Goal: Complete application form

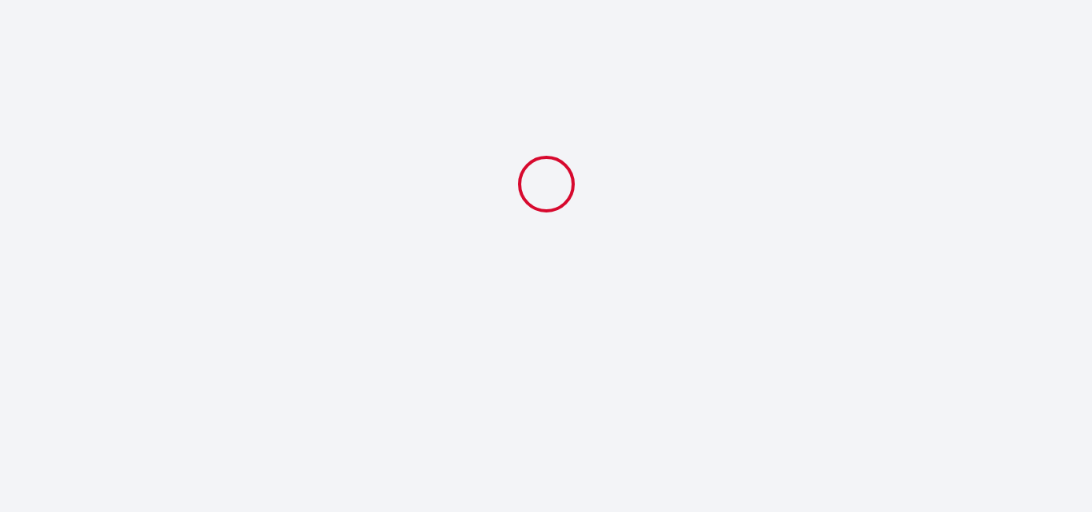
select select
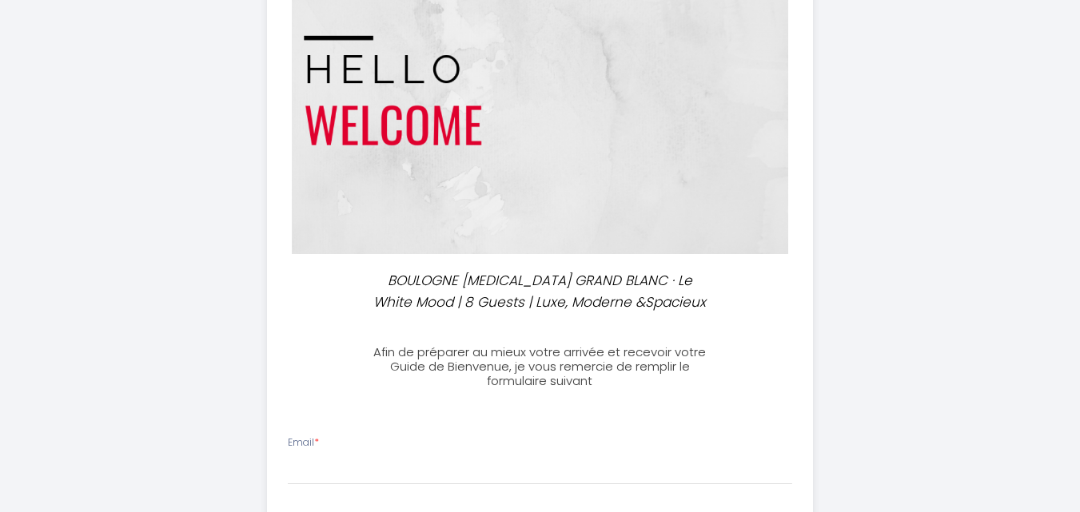
scroll to position [194, 0]
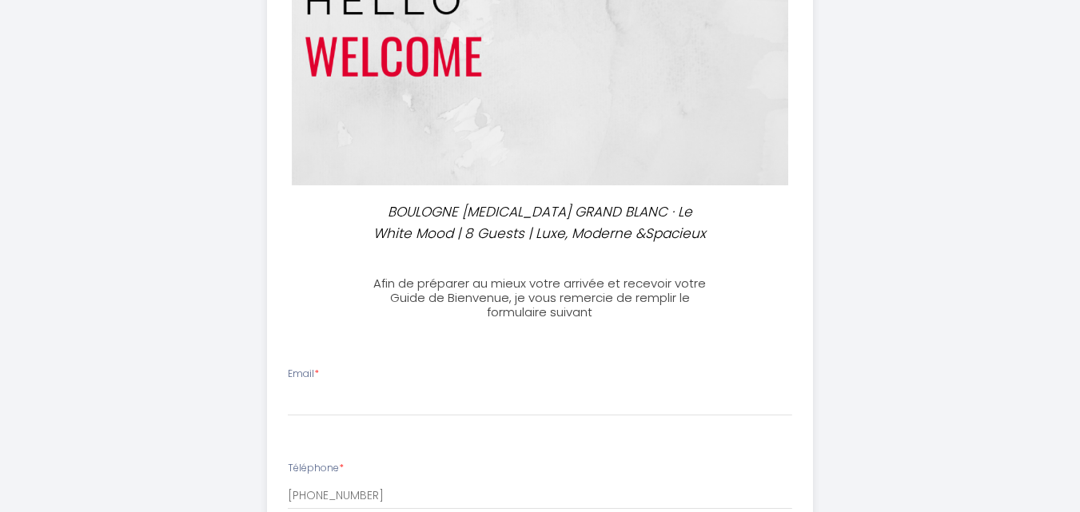
click at [318, 424] on li "Email *" at bounding box center [540, 399] width 544 height 85
click at [321, 402] on input "Email *" at bounding box center [540, 402] width 504 height 29
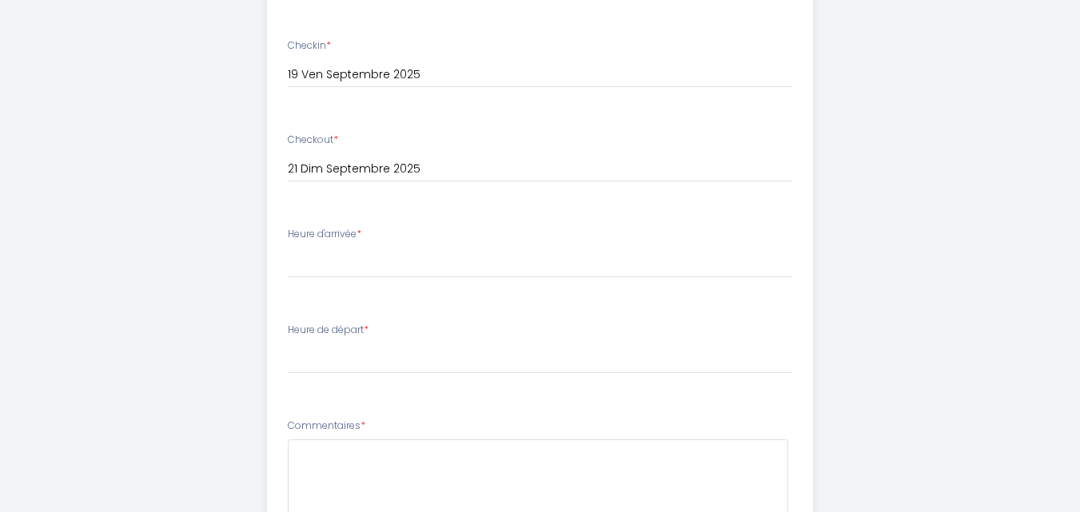
scroll to position [715, 0]
type input "[EMAIL_ADDRESS][DOMAIN_NAME]"
drag, startPoint x: 333, startPoint y: 270, endPoint x: 336, endPoint y: 280, distance: 10.9
click at [336, 280] on li "Heure d'arrivée * 16:00 16:30 17:00 17:30 18:00 18:30 19:00 19:30 20:00 20:30 2…" at bounding box center [540, 256] width 544 height 86
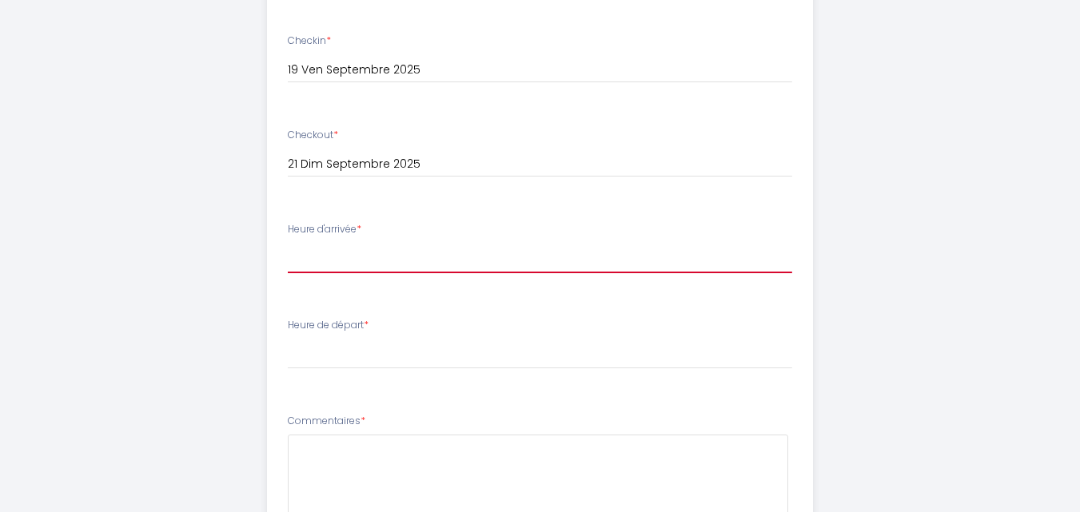
click at [312, 267] on select "16:00 16:30 17:00 17:30 18:00 18:30 19:00 19:30 20:00 20:30 21:00 21:30 22:00 2…" at bounding box center [540, 258] width 504 height 30
select select "16:00"
click at [288, 243] on select "16:00 16:30 17:00 17:30 18:00 18:30 19:00 19:30 20:00 20:30 21:00 21:30 22:00 2…" at bounding box center [540, 258] width 504 height 30
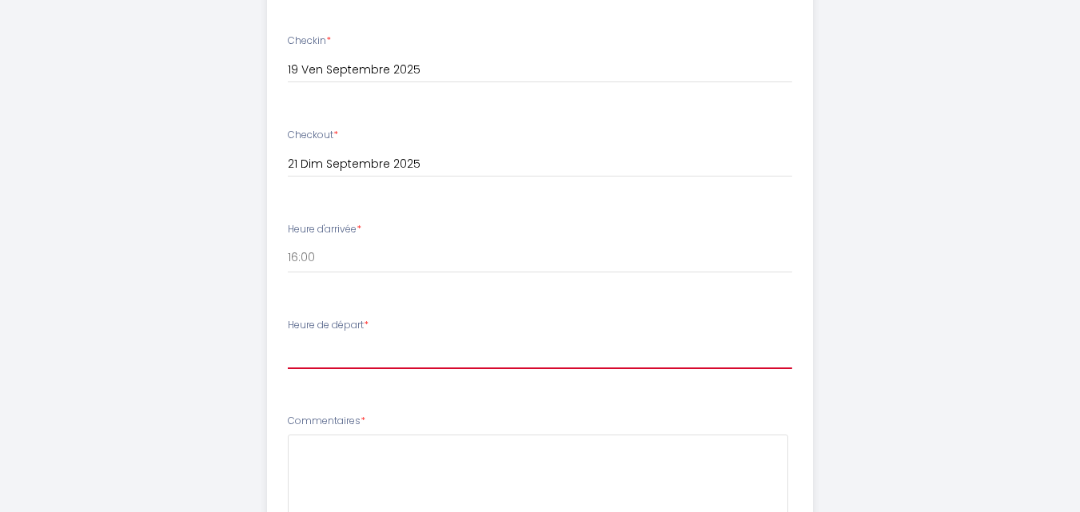
click at [433, 345] on select "00:00 00:30 01:00 01:30 02:00 02:30 03:00 03:30 04:00 04:30 05:00 05:30 06:00 0…" at bounding box center [540, 354] width 504 height 30
select select "11:00"
click at [288, 339] on select "00:00 00:30 01:00 01:30 02:00 02:30 03:00 03:30 04:00 04:30 05:00 05:30 06:00 0…" at bounding box center [540, 354] width 504 height 30
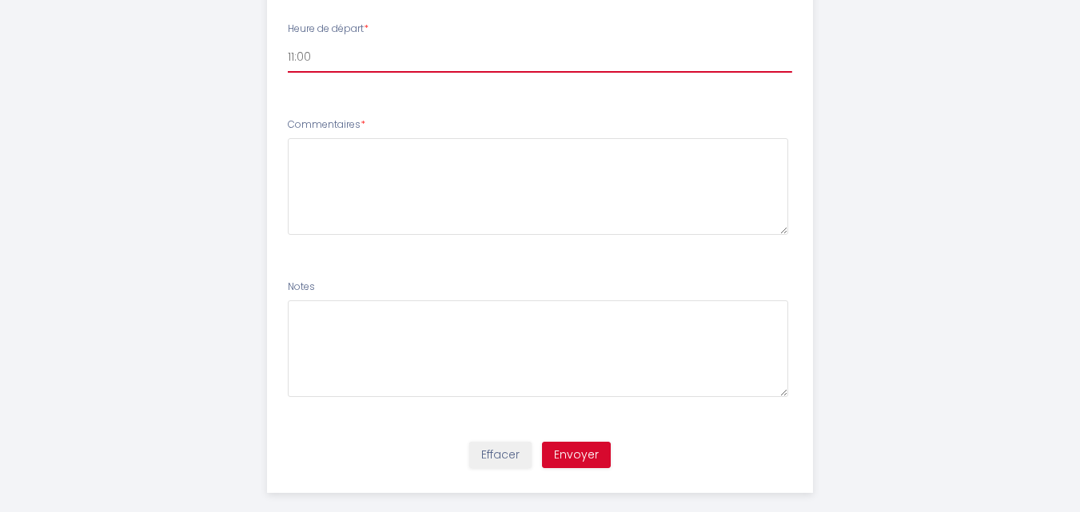
scroll to position [1032, 0]
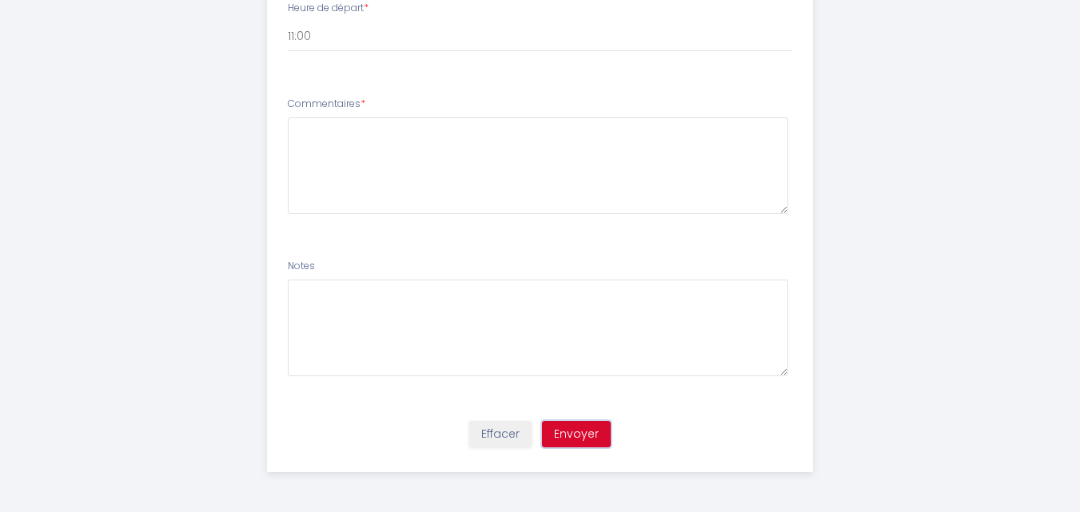
click at [588, 442] on button "Envoyer" at bounding box center [576, 434] width 69 height 27
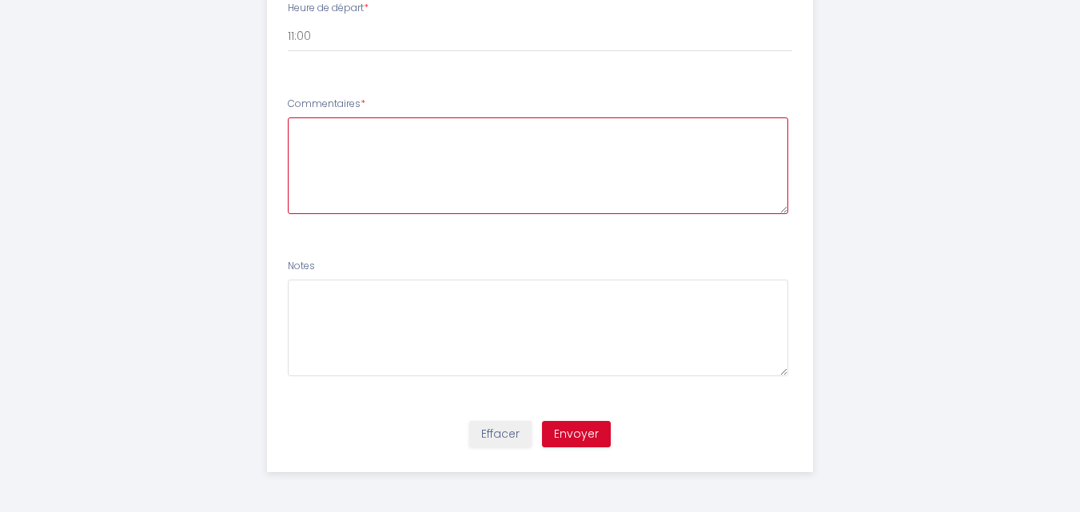
type textarea "b"
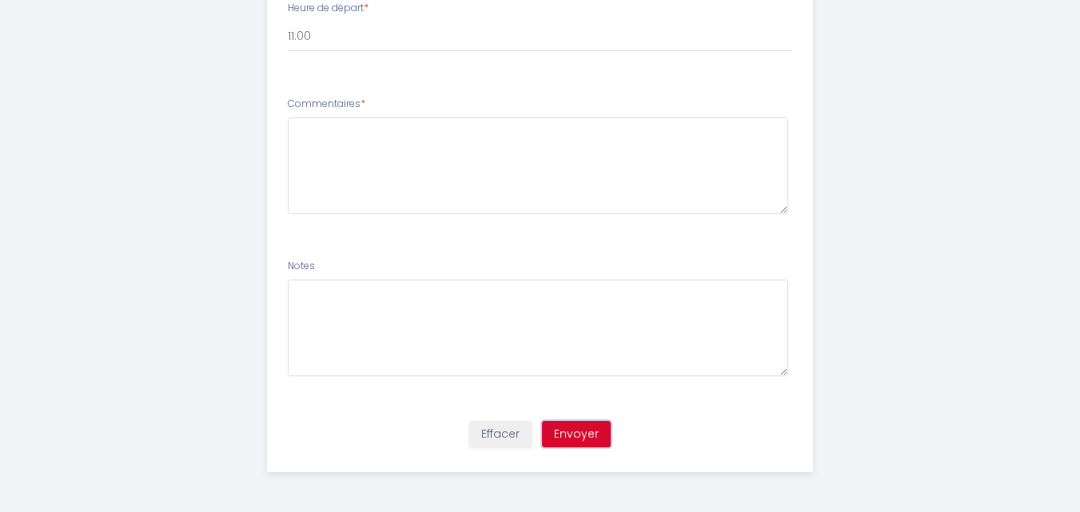
click at [588, 442] on button "Envoyer" at bounding box center [576, 434] width 69 height 27
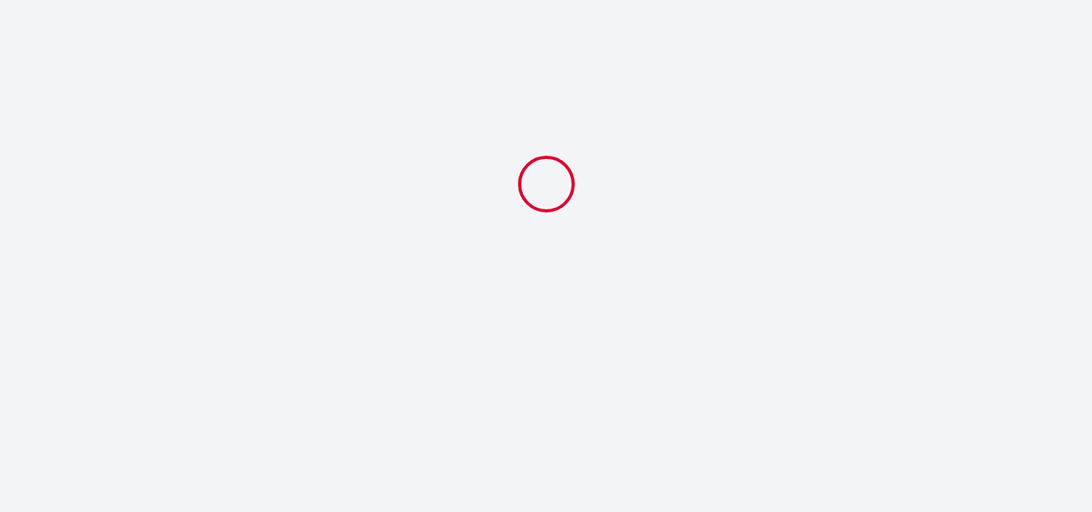
select select "11:00"
